Goal: Check status: Check status

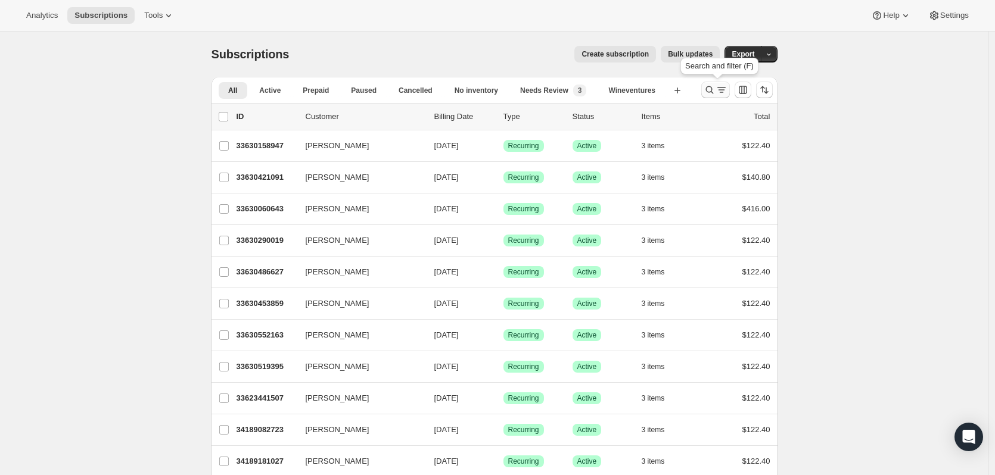
click at [721, 84] on button "Search and filter results" at bounding box center [715, 90] width 29 height 17
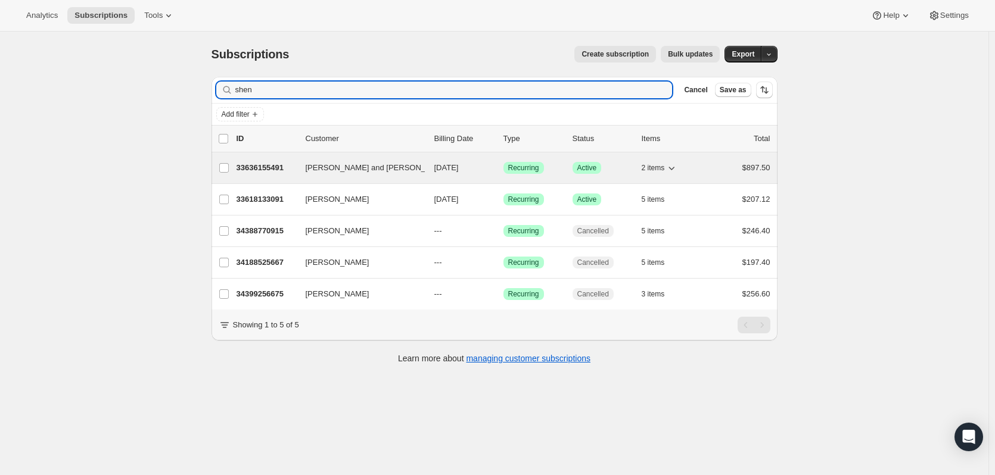
type input "shen"
click at [268, 166] on p "33636155491" at bounding box center [267, 168] width 60 height 12
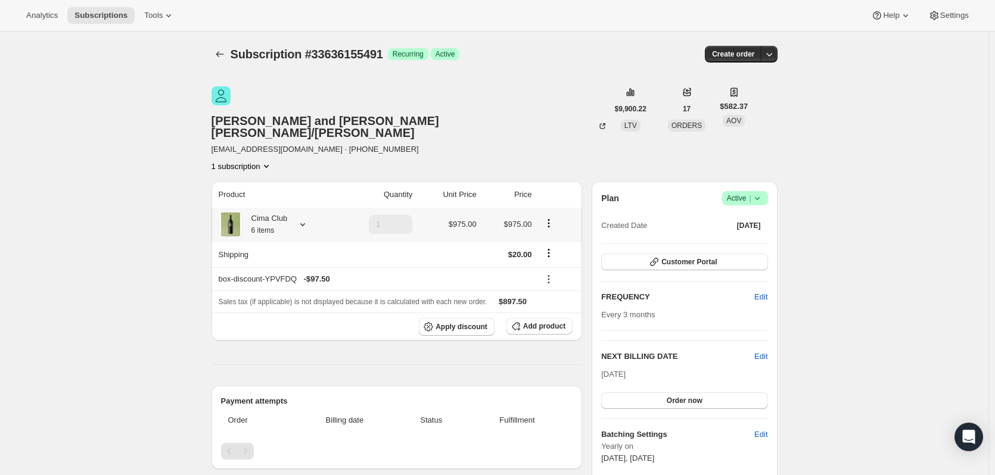
click at [300, 219] on icon at bounding box center [303, 225] width 12 height 12
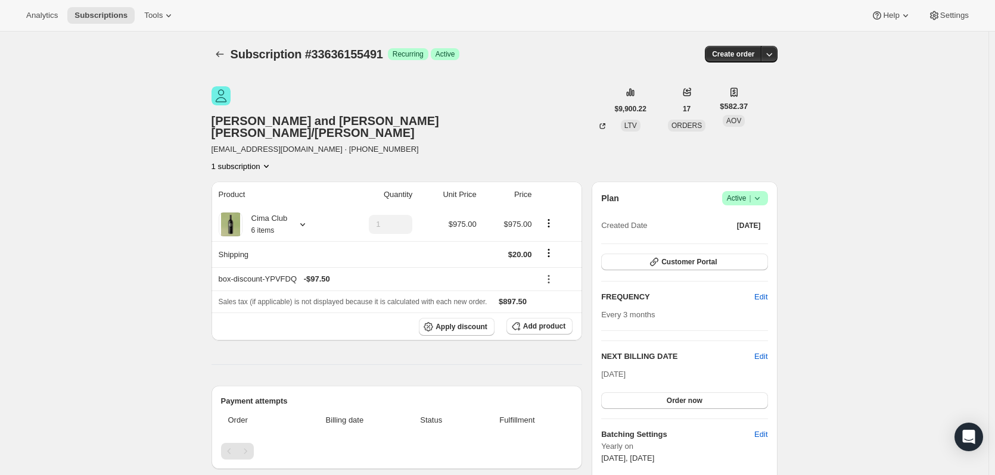
click at [583, 365] on hr at bounding box center [397, 365] width 371 height 1
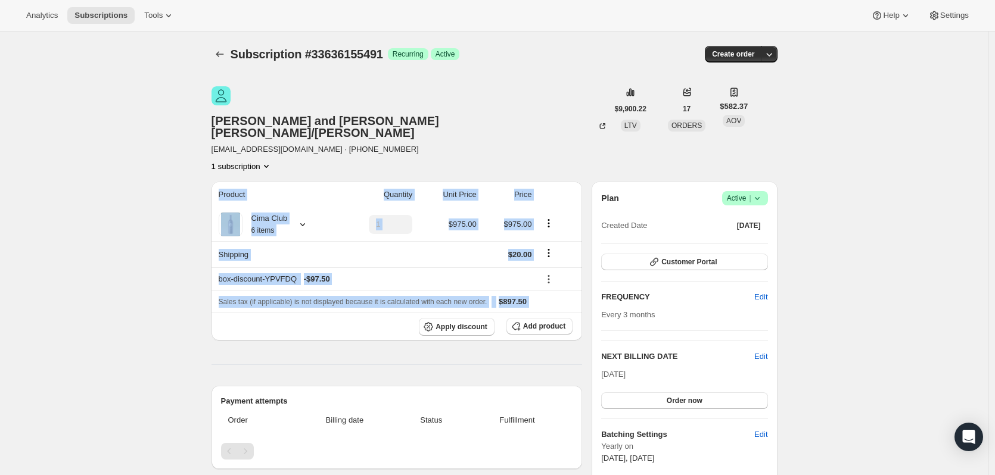
click at [583, 365] on hr at bounding box center [397, 365] width 371 height 1
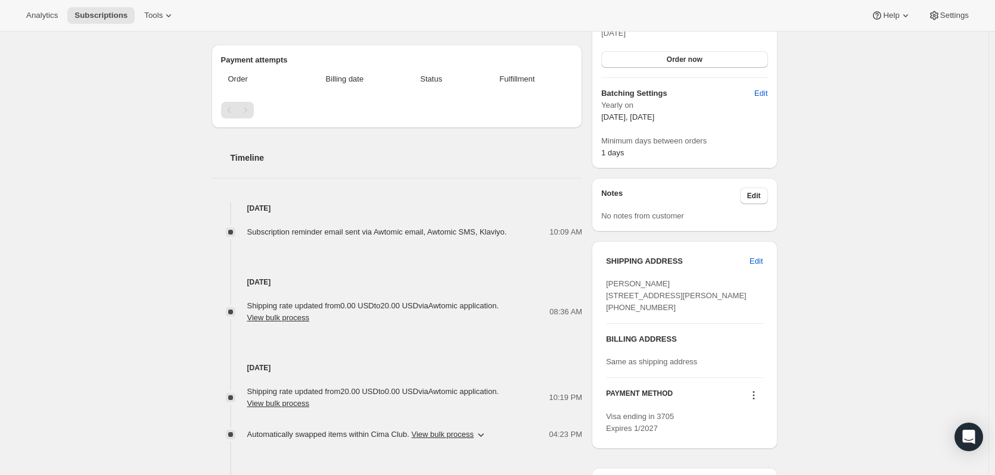
scroll to position [357, 0]
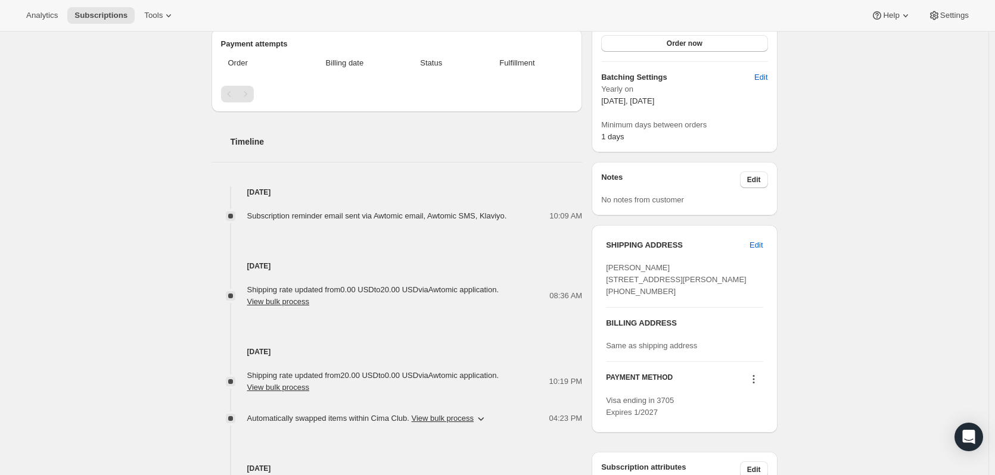
click at [683, 262] on div "[PERSON_NAME] [STREET_ADDRESS][PERSON_NAME] [PHONE_NUMBER]" at bounding box center [684, 280] width 157 height 36
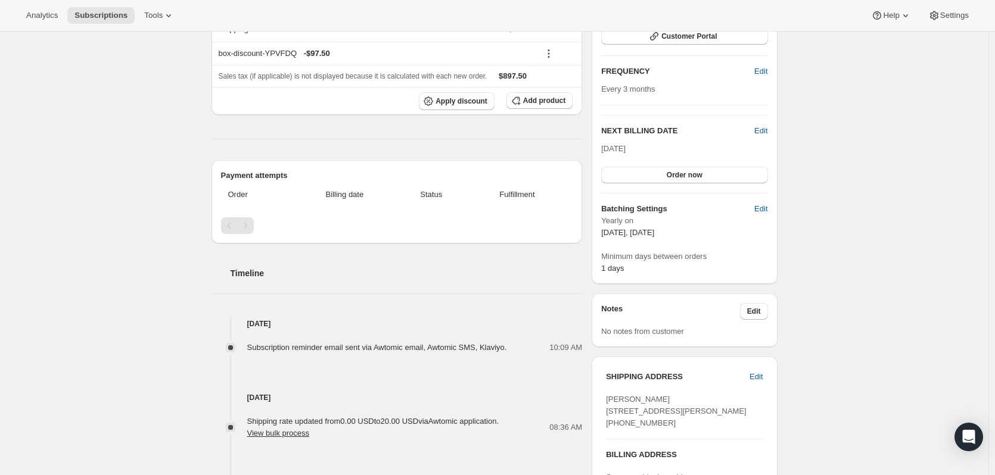
scroll to position [0, 0]
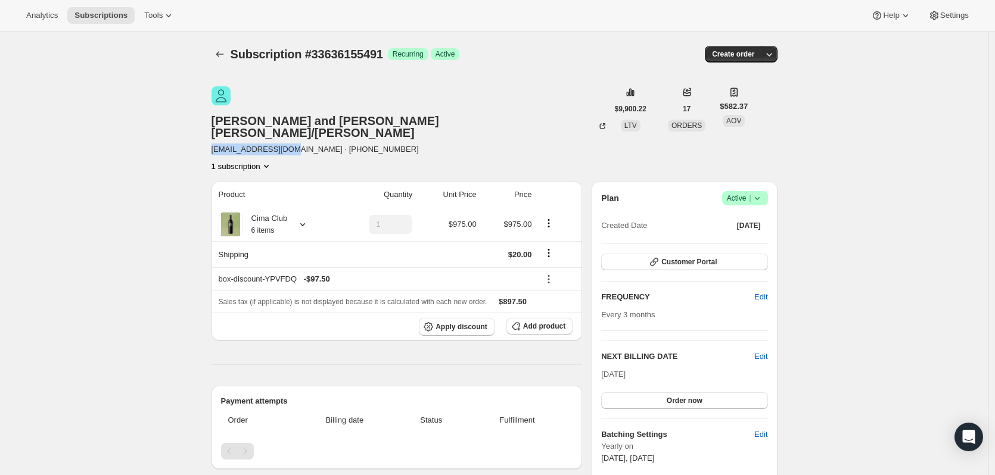
drag, startPoint x: 244, startPoint y: 112, endPoint x: 324, endPoint y: 111, distance: 80.4
click at [324, 144] on span "[EMAIL_ADDRESS][DOMAIN_NAME] · [PHONE_NUMBER]" at bounding box center [410, 150] width 396 height 12
click at [503, 110] on div "[PERSON_NAME] and [PERSON_NAME]/[PERSON_NAME] [EMAIL_ADDRESS][DOMAIN_NAME] · [P…" at bounding box center [410, 129] width 396 height 86
